Goal: Find specific page/section: Find specific page/section

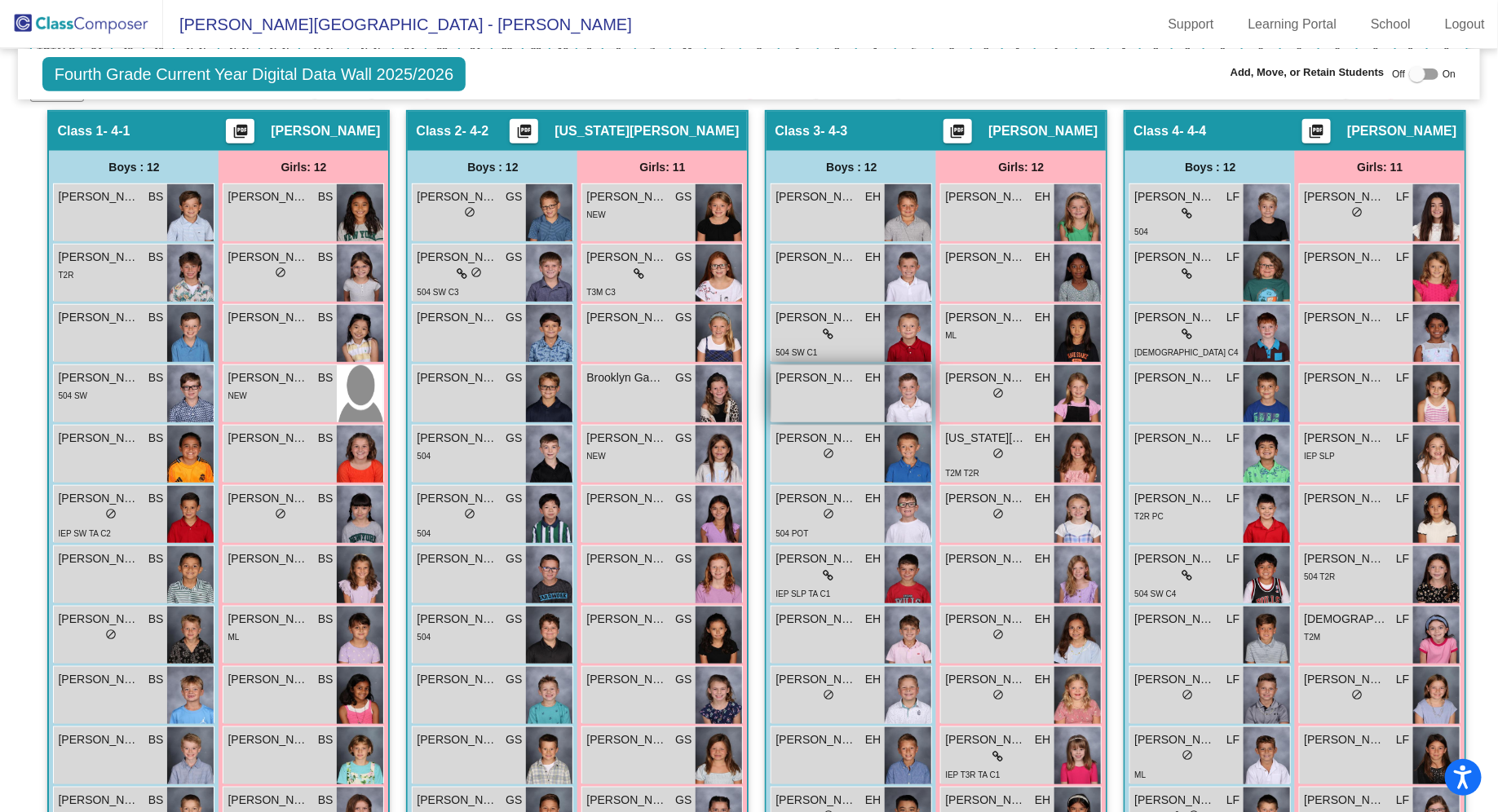
scroll to position [358, 0]
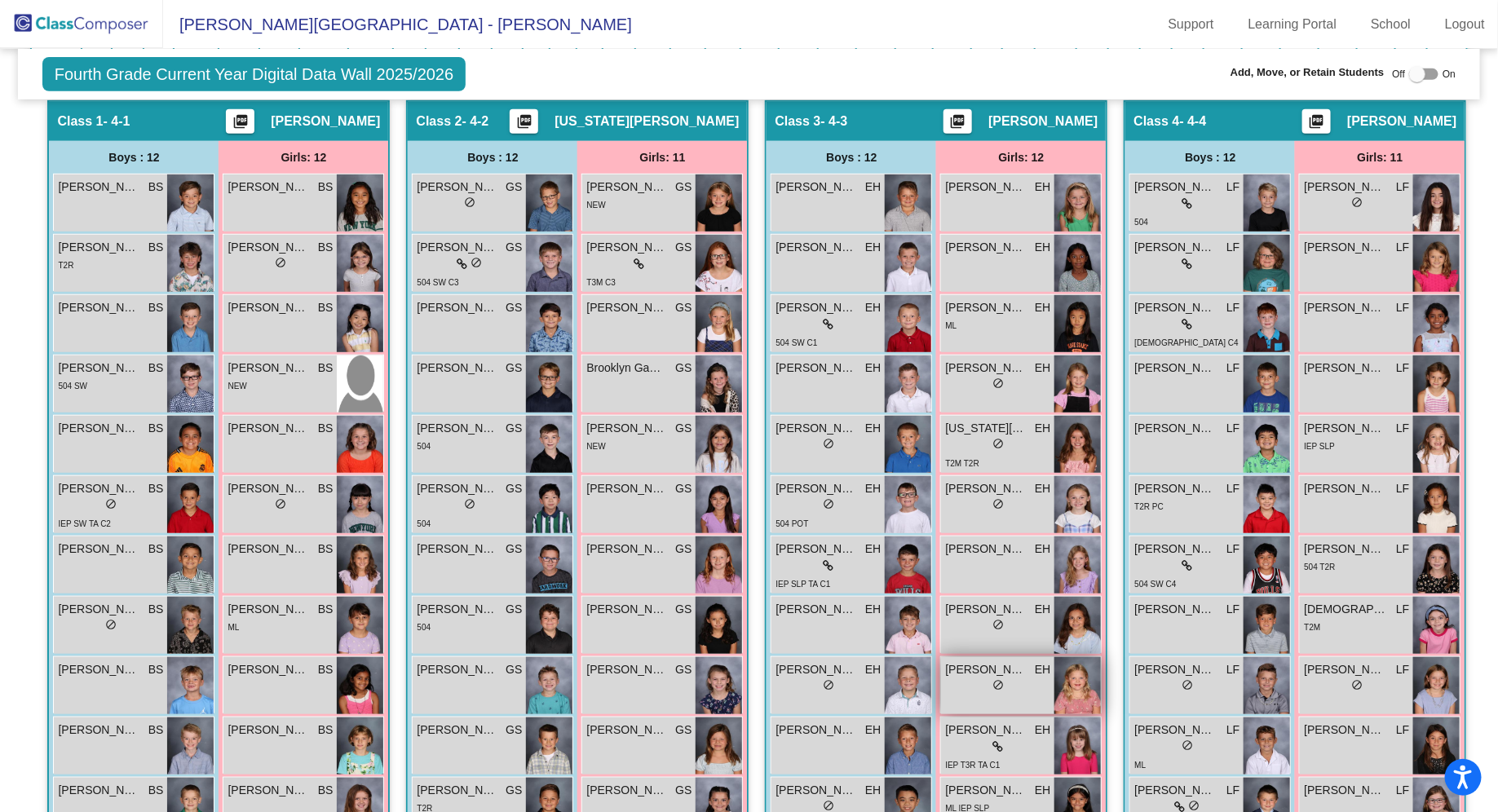
click at [1050, 679] on div "lock do_not_disturb_alt" at bounding box center [997, 687] width 105 height 17
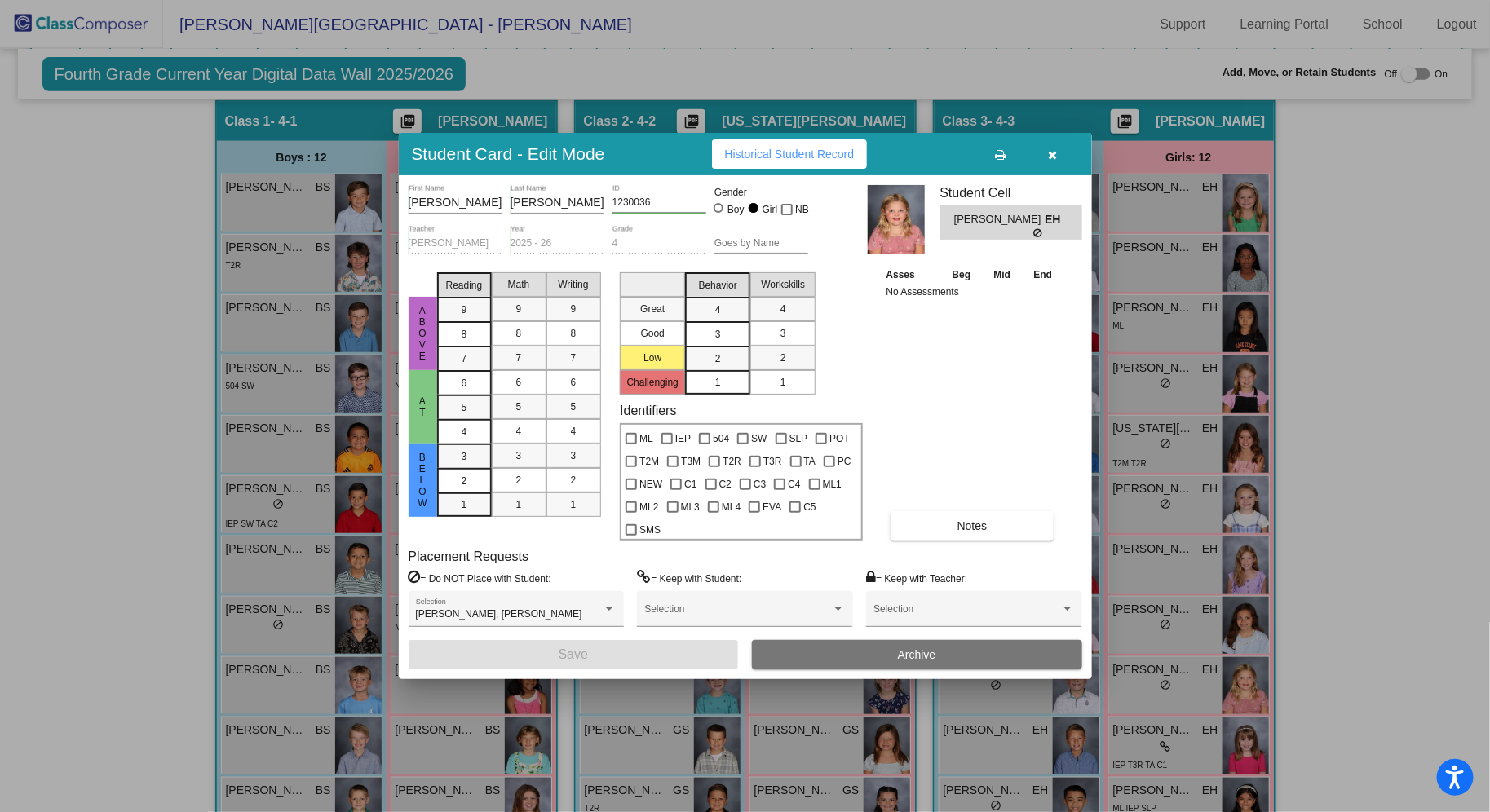
click at [1059, 163] on button "button" at bounding box center [1053, 154] width 53 height 29
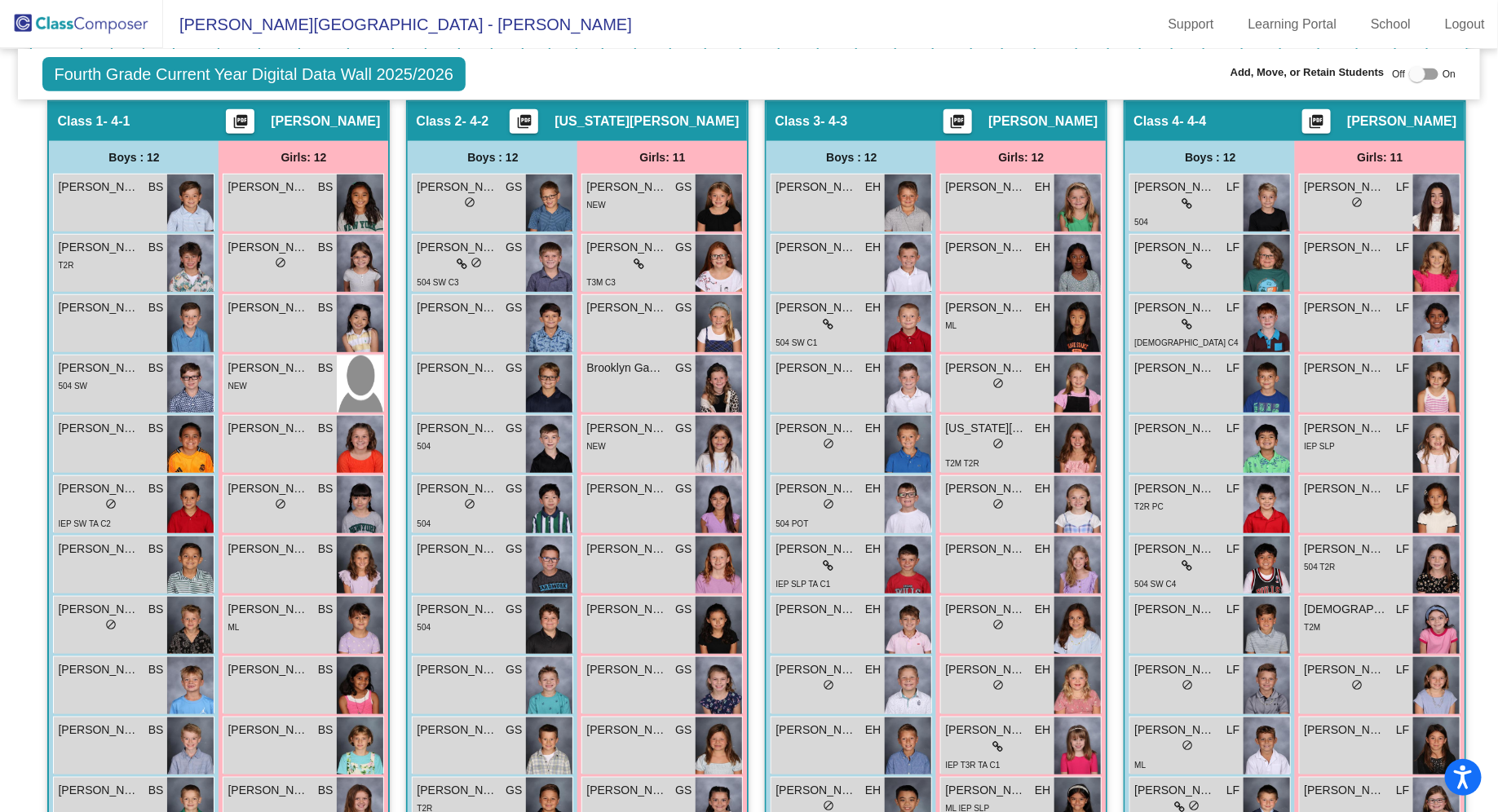
scroll to position [0, 0]
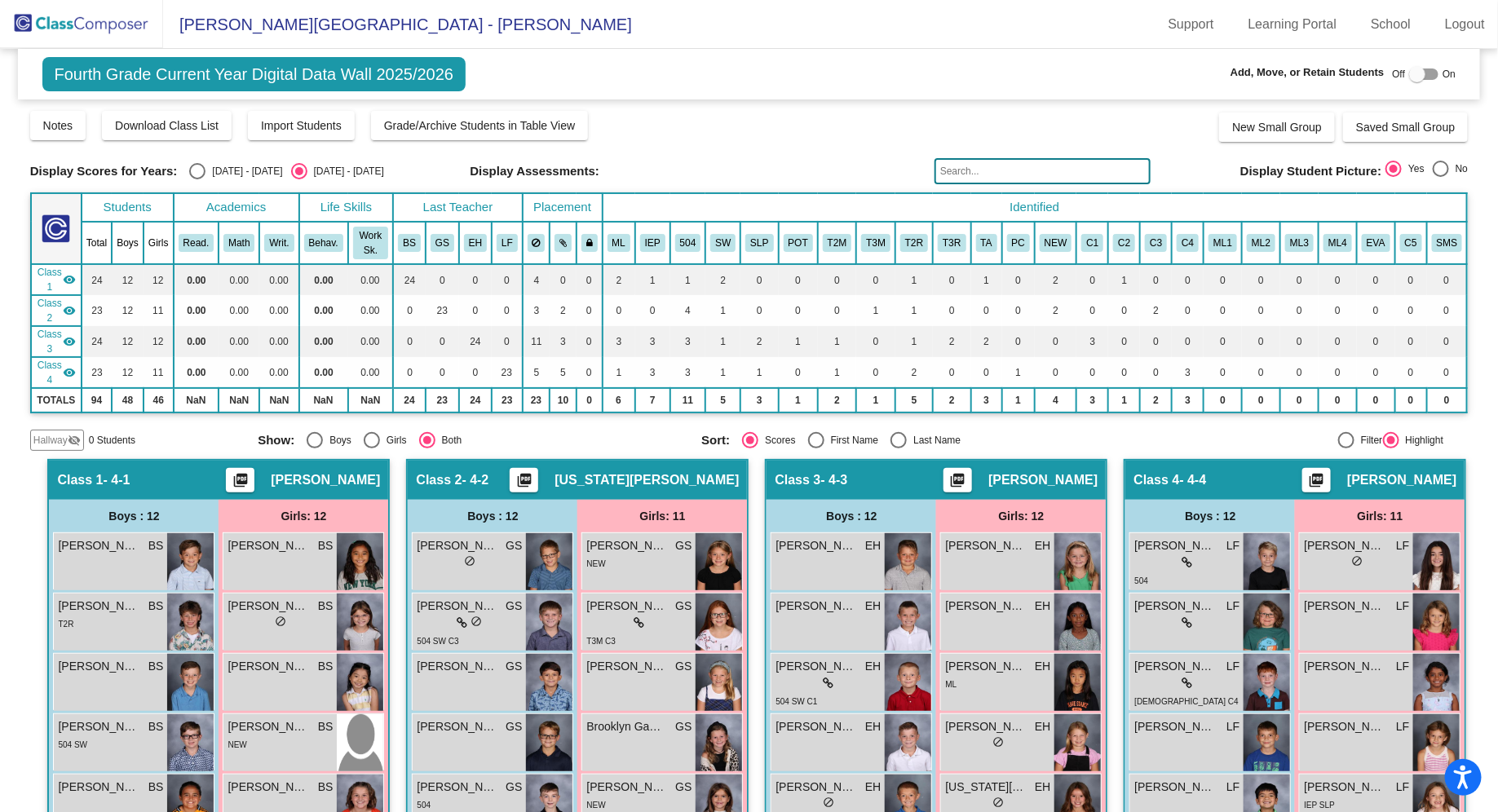
click at [131, 24] on img at bounding box center [82, 24] width 163 height 48
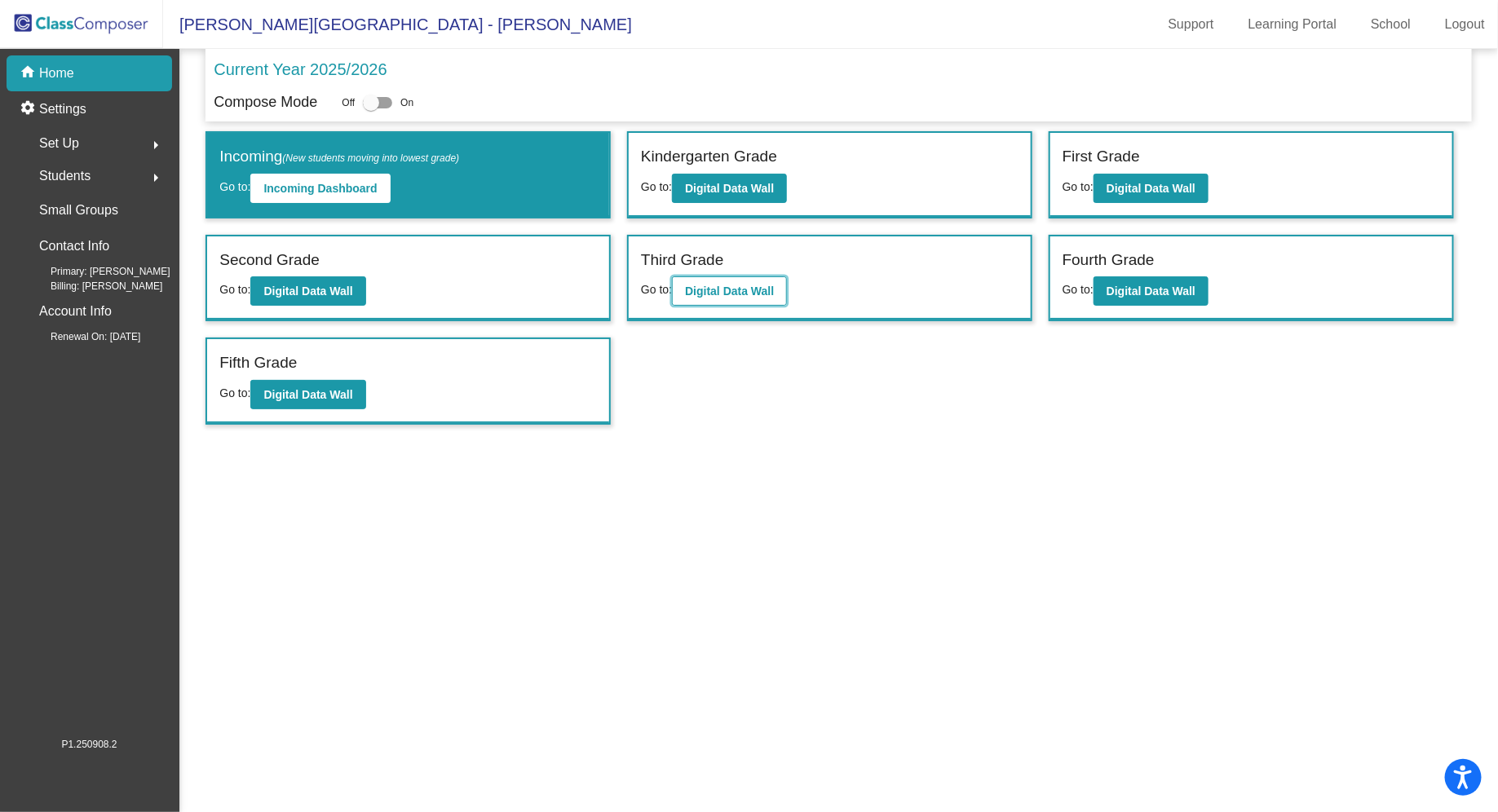
click at [758, 289] on b "Digital Data Wall" at bounding box center [729, 291] width 89 height 13
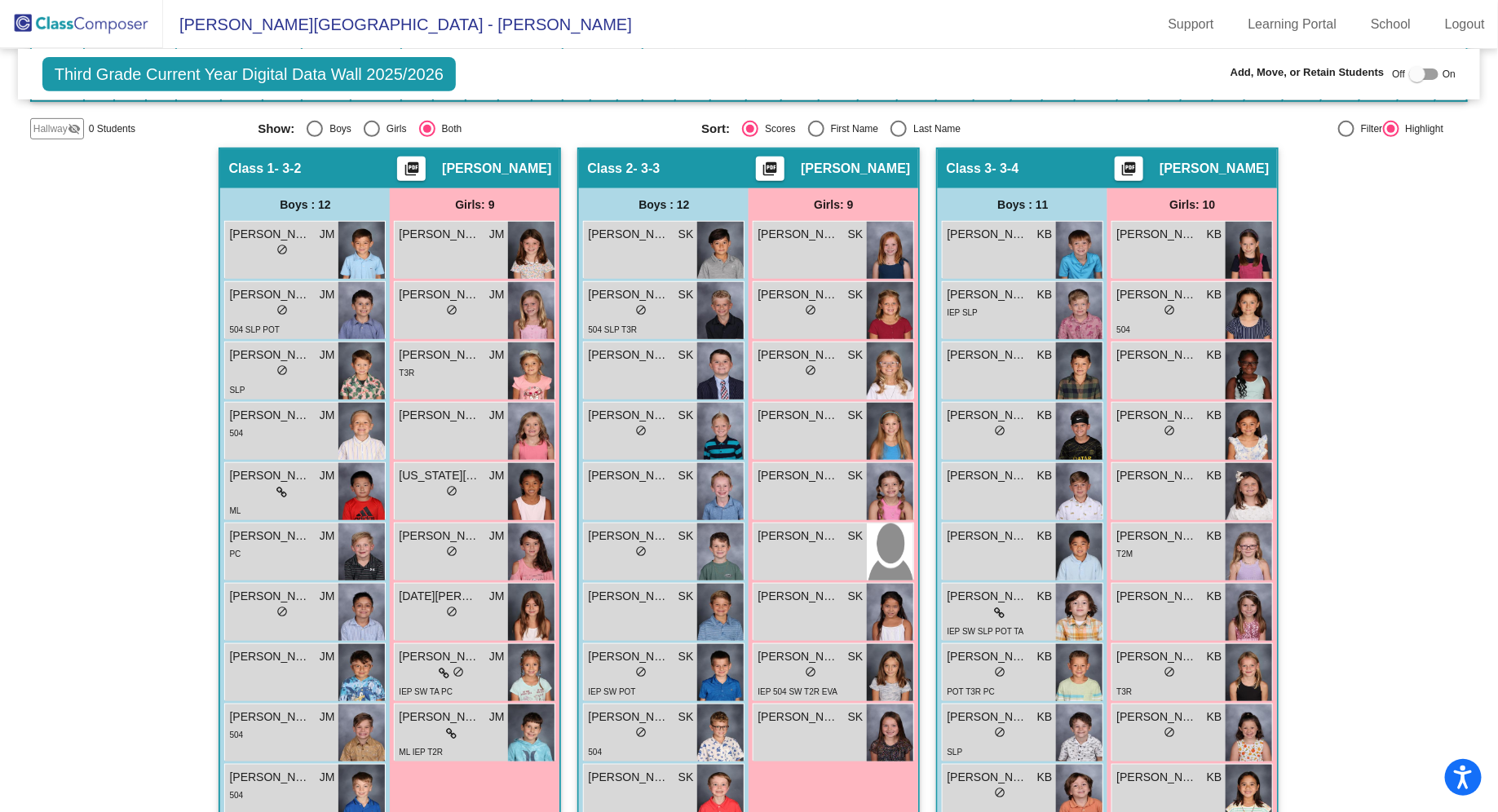
scroll to position [372, 0]
